Goal: Task Accomplishment & Management: Complete application form

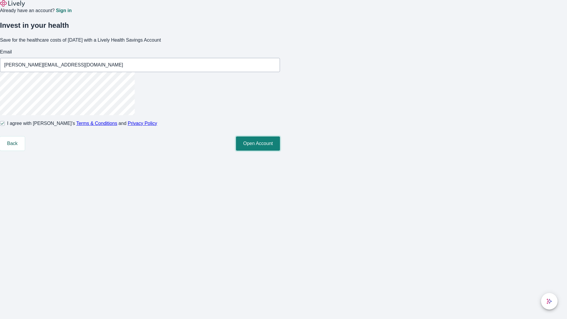
click at [280, 151] on button "Open Account" at bounding box center [258, 143] width 44 height 14
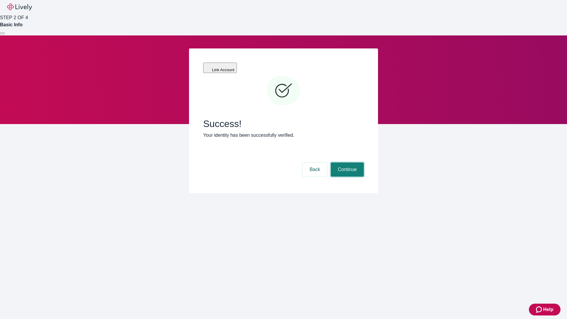
click at [346, 162] on button "Continue" at bounding box center [347, 169] width 33 height 14
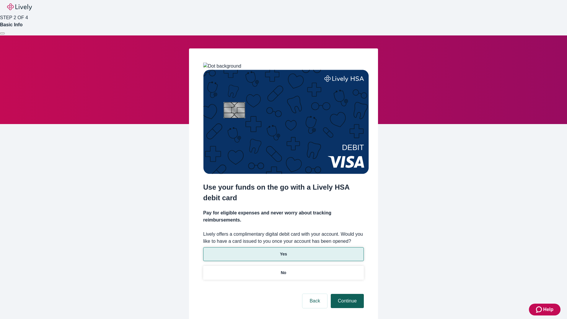
click at [283, 270] on p "No" at bounding box center [284, 273] width 6 height 6
click at [346, 294] on button "Continue" at bounding box center [347, 301] width 33 height 14
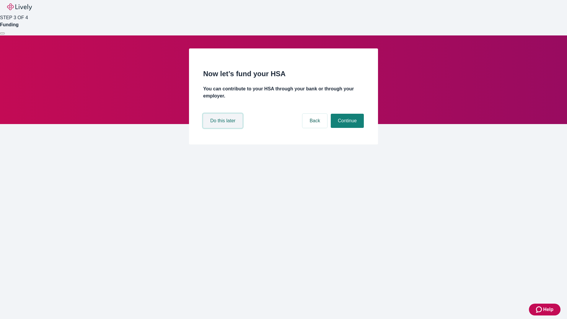
click at [224, 128] on button "Do this later" at bounding box center [222, 121] width 39 height 14
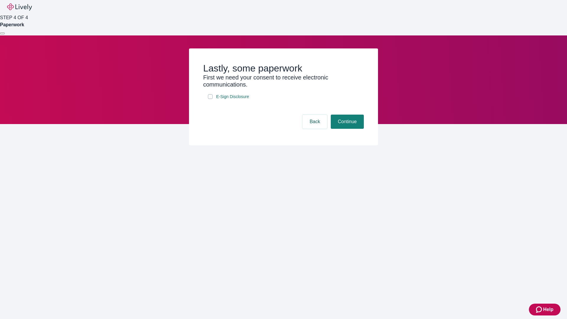
click at [210, 99] on input "E-Sign Disclosure" at bounding box center [210, 96] width 5 height 5
checkbox input "true"
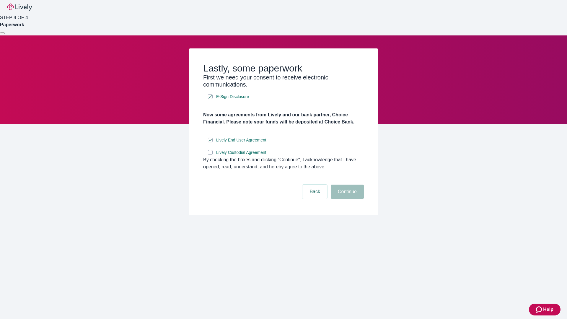
click at [210, 155] on input "Lively Custodial Agreement" at bounding box center [210, 152] width 5 height 5
checkbox input "true"
click at [346, 199] on button "Continue" at bounding box center [347, 192] width 33 height 14
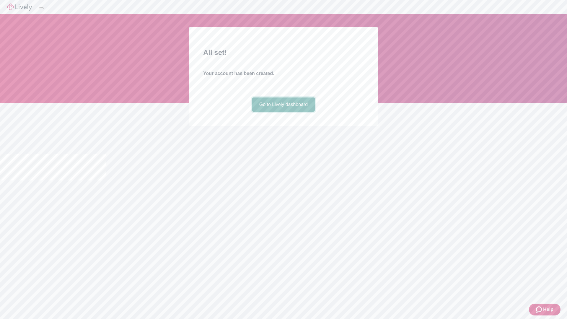
click at [283, 112] on link "Go to Lively dashboard" at bounding box center [283, 104] width 63 height 14
